Goal: Complete application form

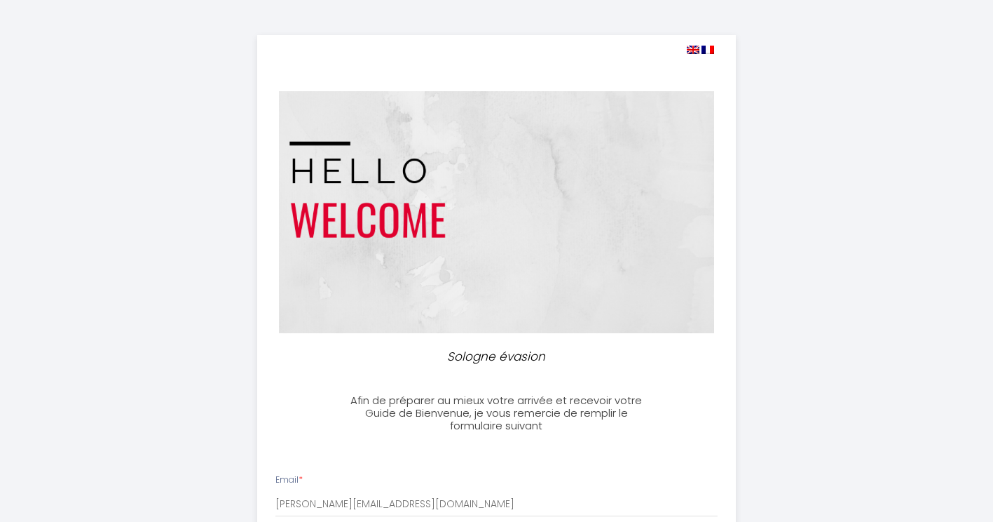
select select
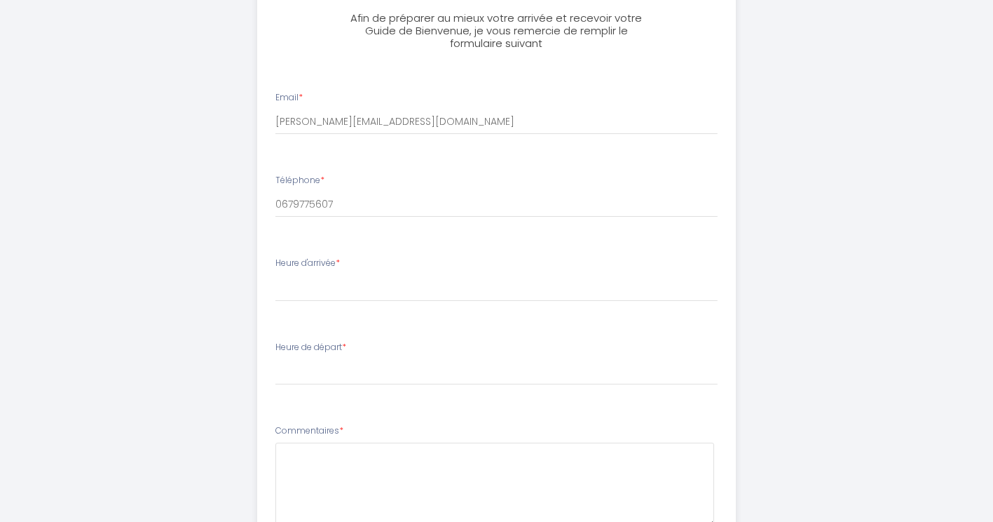
click at [329, 280] on select "16:00 16:30 17:00 17:30 18:00 18:30 19:00 19:30 20:00 20:30 21:00 21:30 22:00 2…" at bounding box center [497, 288] width 442 height 27
select select "21:00"
click at [276, 275] on select "16:00 16:30 17:00 17:30 18:00 18:30 19:00 19:30 20:00 20:30 21:00 21:30 22:00 2…" at bounding box center [497, 288] width 442 height 27
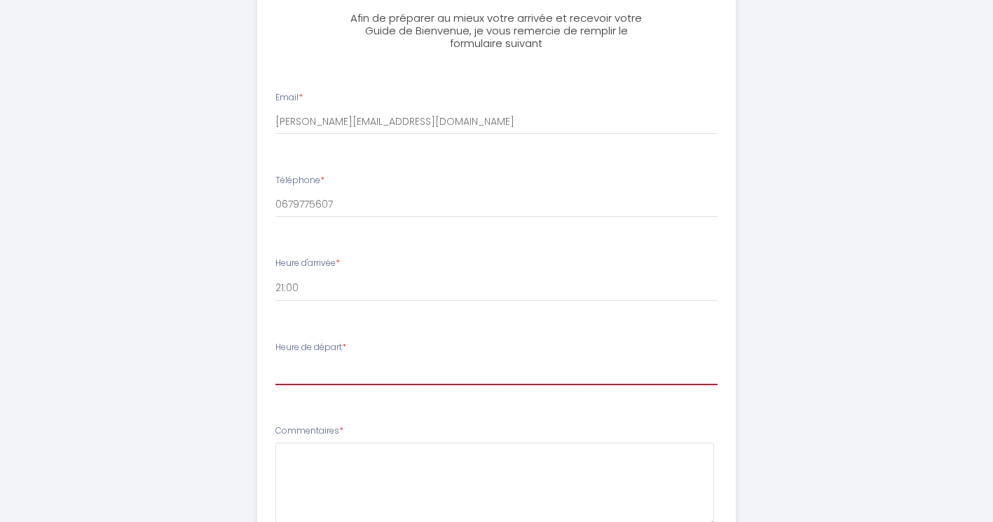
click at [322, 372] on select "00:00 00:30 01:00 01:30 02:00 02:30 03:00 03:30 04:00 04:30 05:00 05:30 06:00 0…" at bounding box center [497, 371] width 442 height 27
select select "10:00"
click at [276, 358] on select "00:00 00:30 01:00 01:30 02:00 02:30 03:00 03:30 04:00 04:30 05:00 05:30 06:00 0…" at bounding box center [497, 371] width 442 height 27
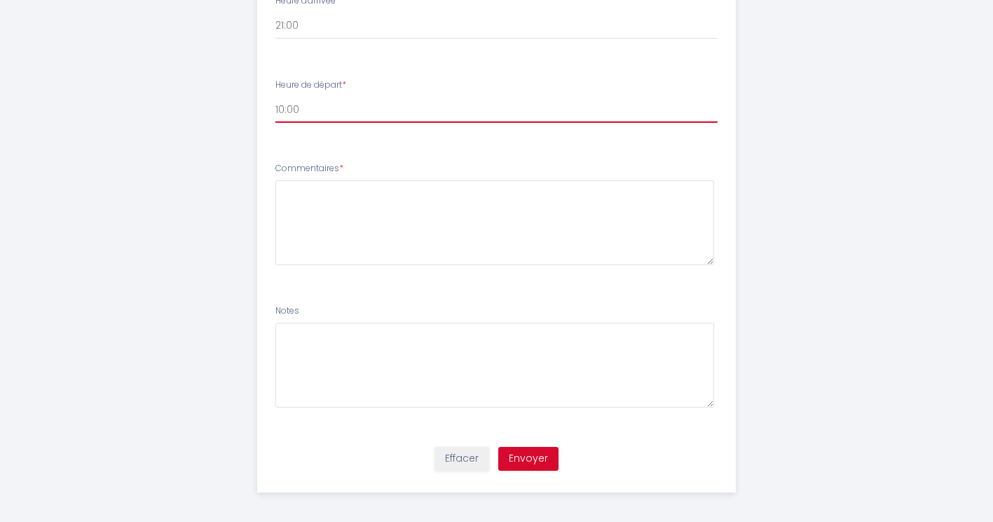
scroll to position [650, 0]
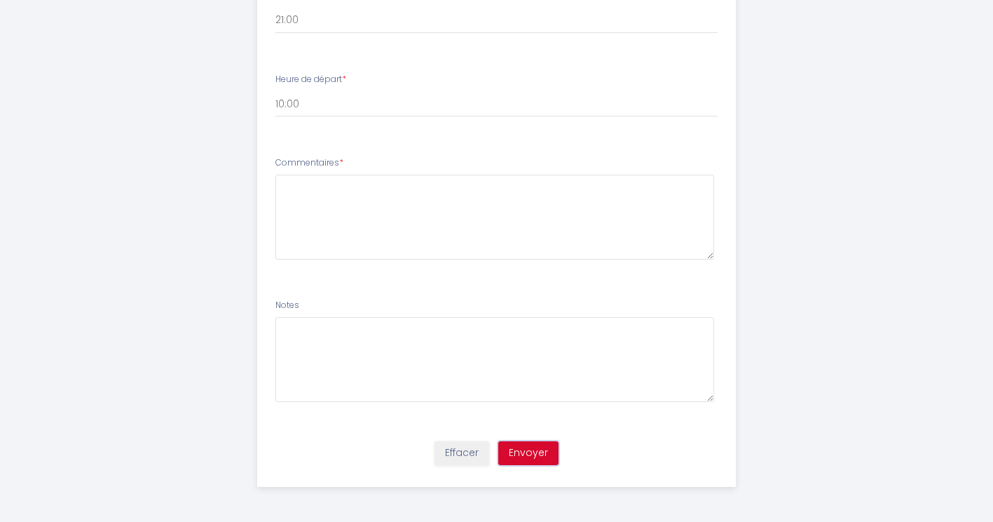
click at [536, 456] on button "Envoyer" at bounding box center [528, 453] width 60 height 24
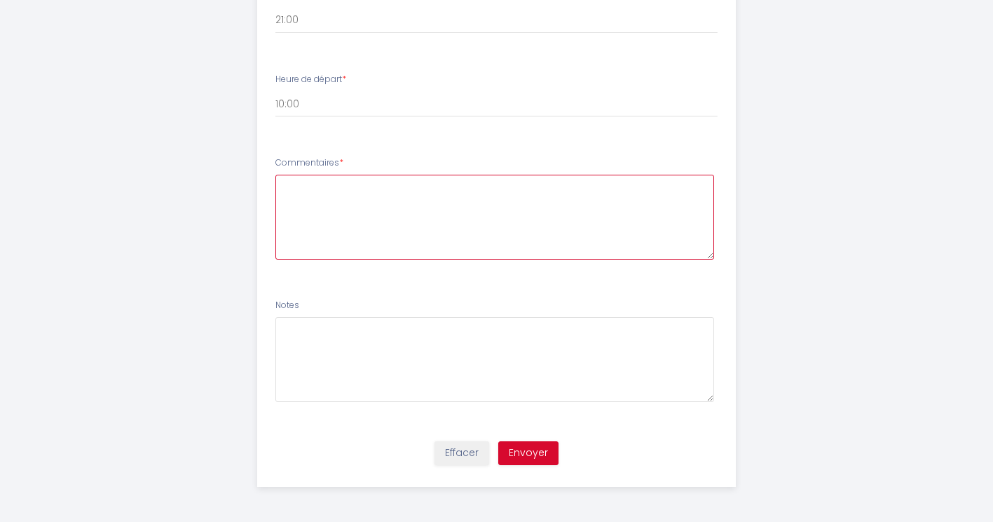
click at [330, 182] on textarea at bounding box center [495, 217] width 439 height 85
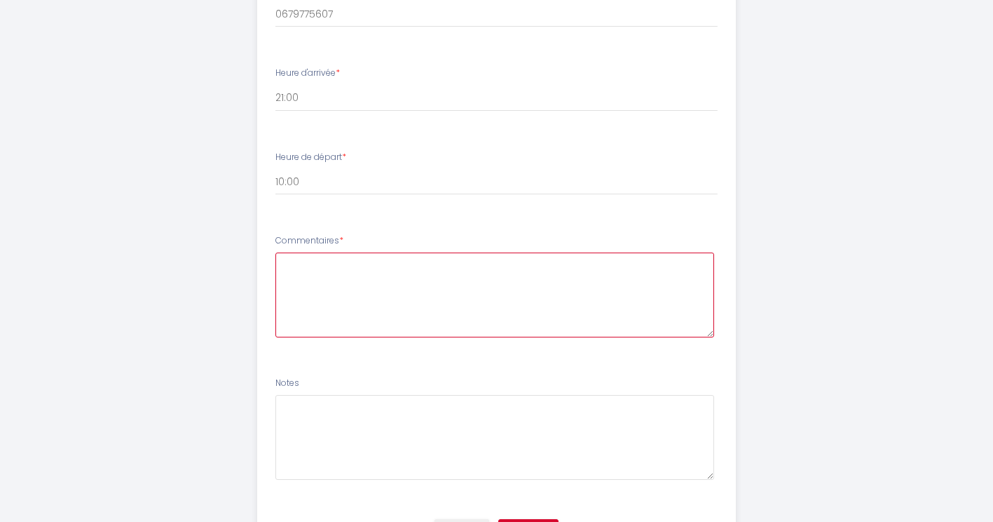
scroll to position [580, 0]
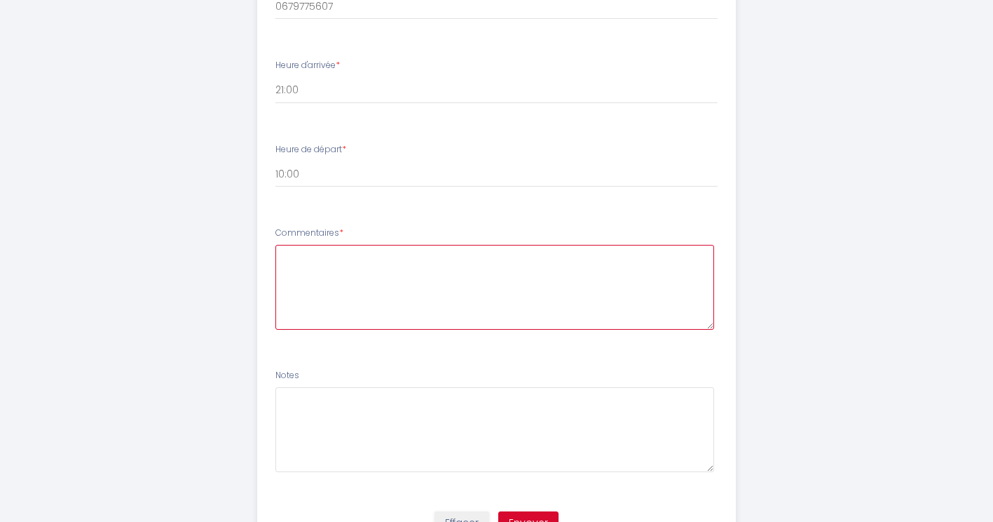
click at [329, 264] on textarea at bounding box center [495, 287] width 439 height 85
drag, startPoint x: 449, startPoint y: 282, endPoint x: 439, endPoint y: 267, distance: 17.7
click at [449, 282] on textarea "We were hosted in your" at bounding box center [495, 287] width 439 height 85
drag, startPoint x: 398, startPoint y: 264, endPoint x: 307, endPoint y: 260, distance: 91.2
click at [307, 260] on textarea "We were hosted in your" at bounding box center [495, 287] width 439 height 85
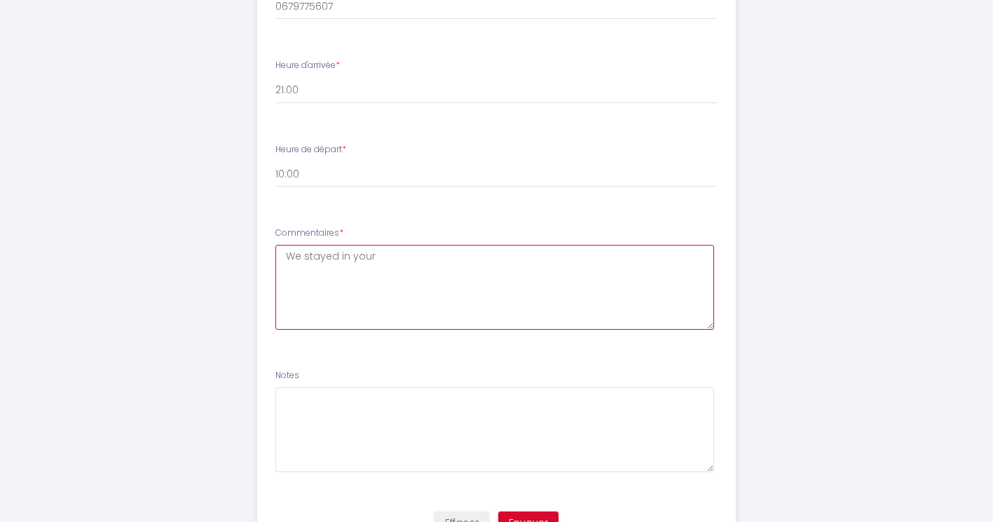
click at [400, 259] on textarea "We stayed in your" at bounding box center [495, 287] width 439 height 85
type textarea "W"
click at [330, 274] on textarea at bounding box center [495, 287] width 439 height 85
paste textarea "We know the accommodation since we stayed there in [DATE]"
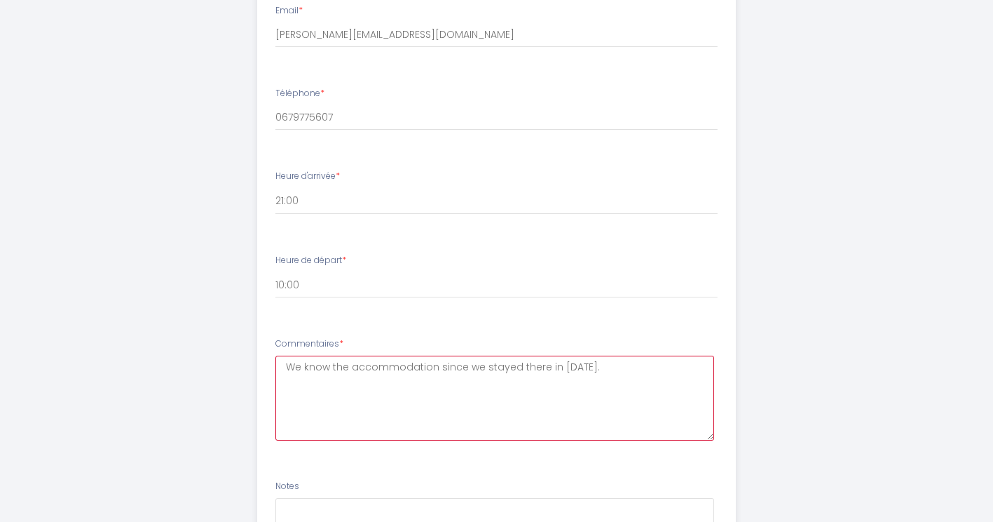
scroll to position [299, 0]
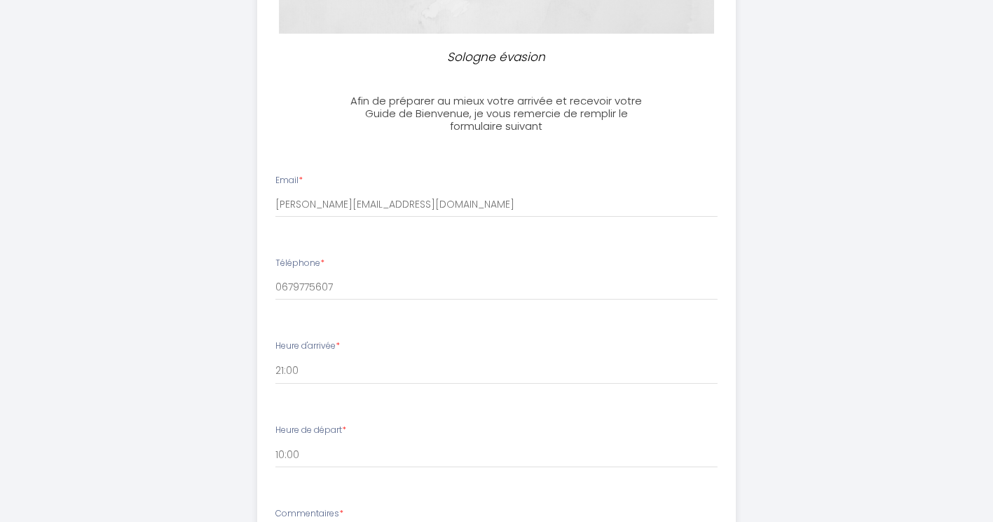
type textarea "We know the accommodation since we stayed there in [DATE]."
drag, startPoint x: 281, startPoint y: 285, endPoint x: 271, endPoint y: 285, distance: 9.8
click at [271, 285] on div "Téléphone * 0679775607" at bounding box center [496, 278] width 461 height 43
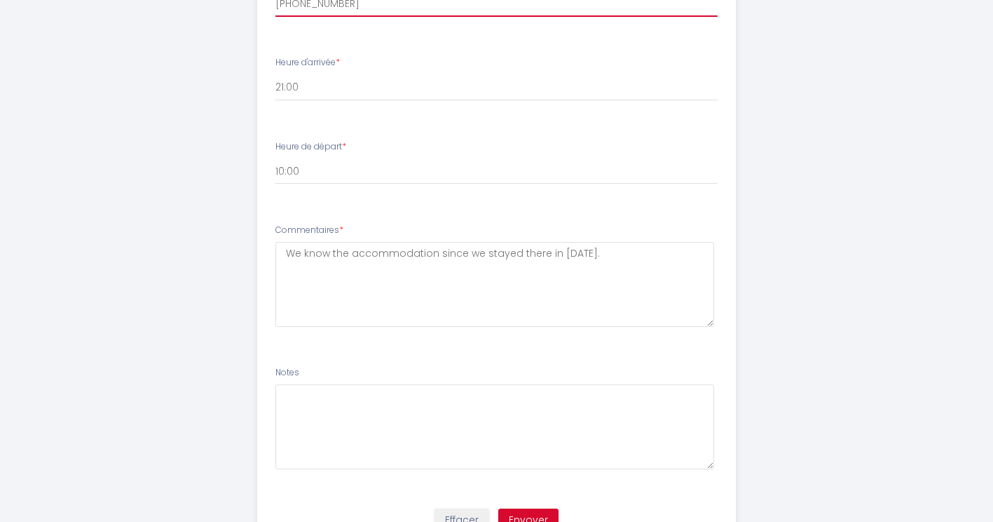
scroll to position [650, 0]
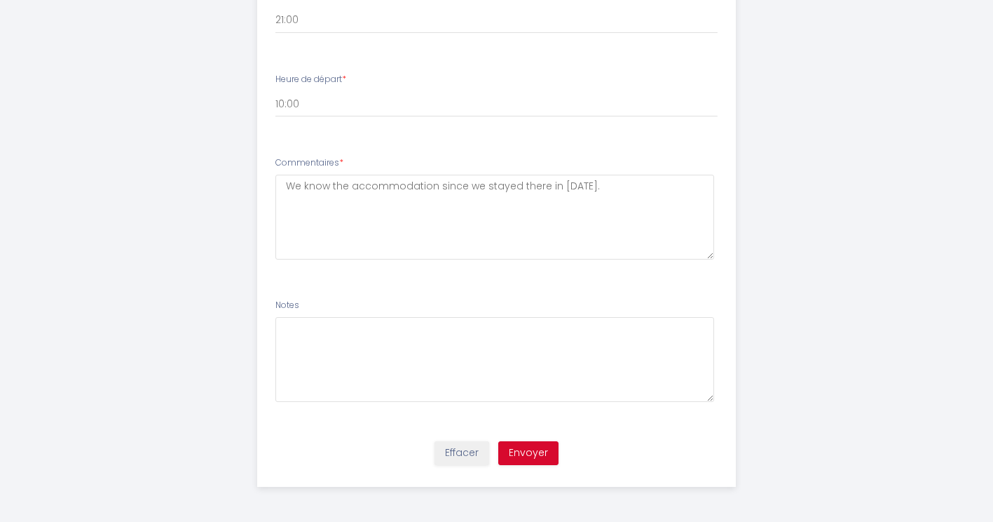
type input "[PHONE_NUMBER]"
click at [529, 454] on button "Envoyer" at bounding box center [528, 453] width 60 height 24
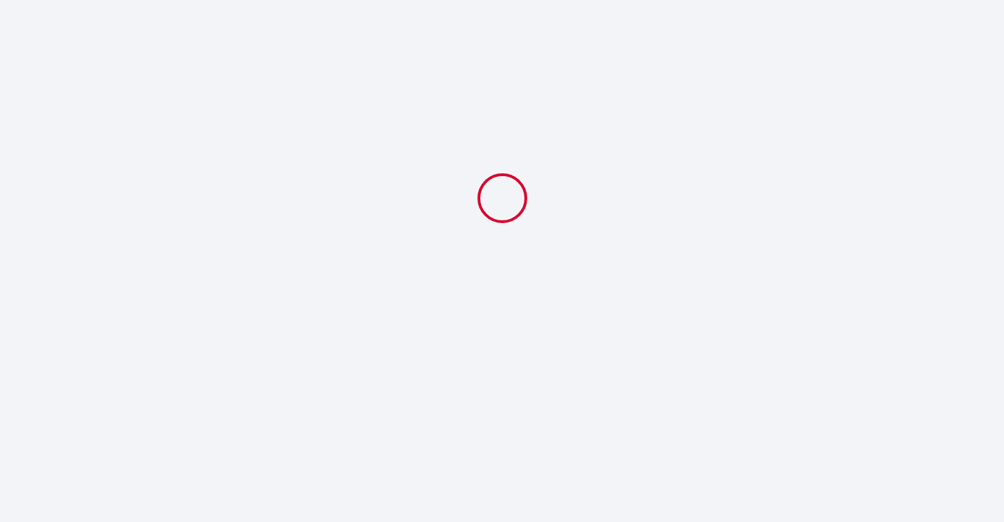
select select "21:00"
select select "10:00"
